Goal: Information Seeking & Learning: Learn about a topic

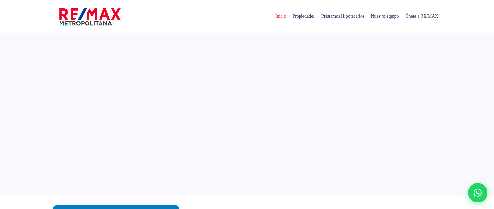
select select
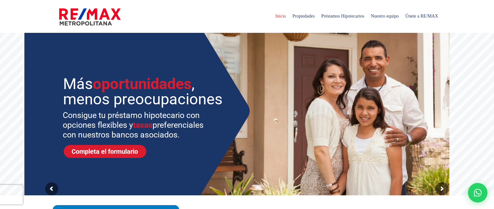
click at [494, 18] on html "X Inicio Propiedades Préstamos Hipotecarios Calculadora de préstamos Nuestro eq…" at bounding box center [247, 104] width 494 height 209
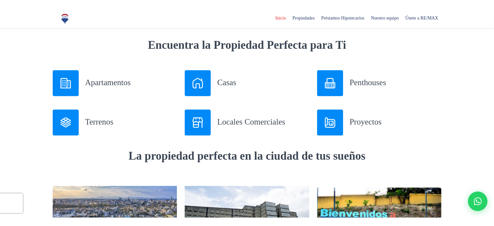
scroll to position [246, 0]
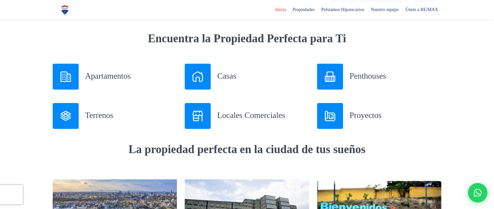
click at [75, 117] on div at bounding box center [66, 116] width 26 height 26
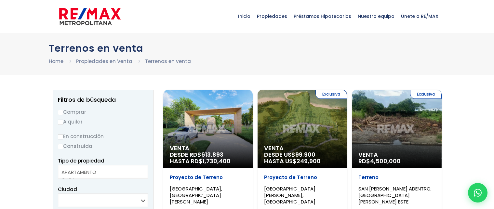
select select
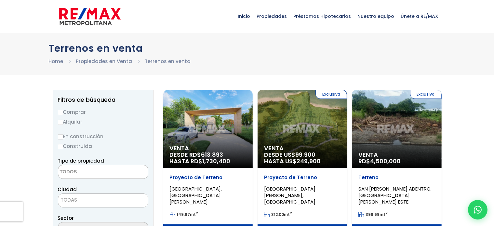
click at [61, 110] on input "Comprar" at bounding box center [60, 112] width 5 height 5
radio input "true"
click at [70, 175] on textarea "Search" at bounding box center [89, 172] width 63 height 14
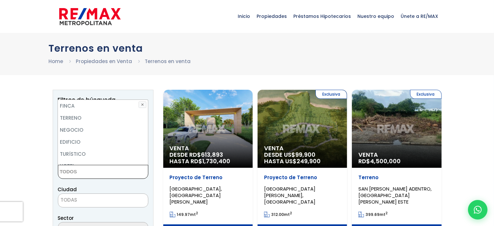
scroll to position [51, 0]
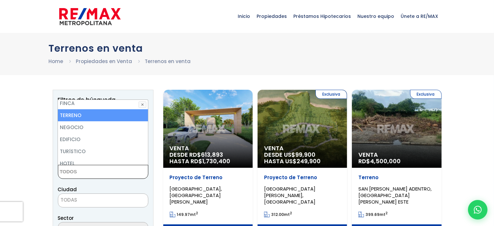
click at [90, 120] on li "TERRENO" at bounding box center [103, 115] width 90 height 12
select select "land"
click at [78, 116] on li "TERRENO" at bounding box center [103, 115] width 90 height 12
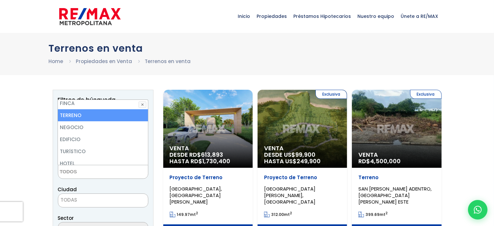
select select "land"
click at [78, 116] on li "TERRENO" at bounding box center [103, 115] width 90 height 12
click at [74, 113] on li "TERRENO" at bounding box center [103, 115] width 90 height 12
select select "land"
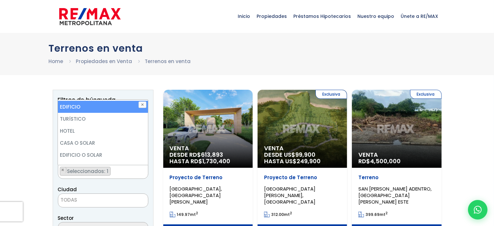
scroll to position [128, 0]
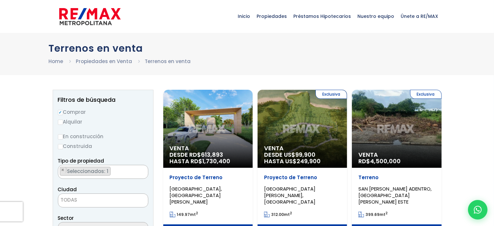
click at [120, 185] on div "Ciudad SANTO DOMINGO DE GUZMÁN SANTO DOMINGO ESTE SANTO DOMINGO OESTE SANTO DOM…" at bounding box center [103, 196] width 90 height 22
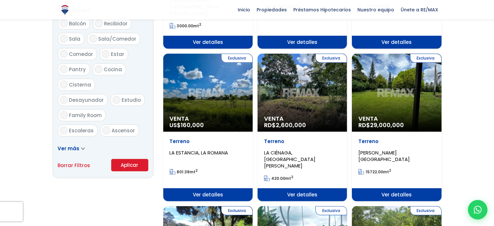
scroll to position [355, 0]
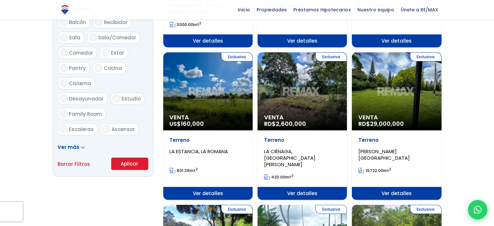
click at [136, 169] on button "Aplicar" at bounding box center [129, 164] width 37 height 12
